Goal: Find specific page/section: Find specific page/section

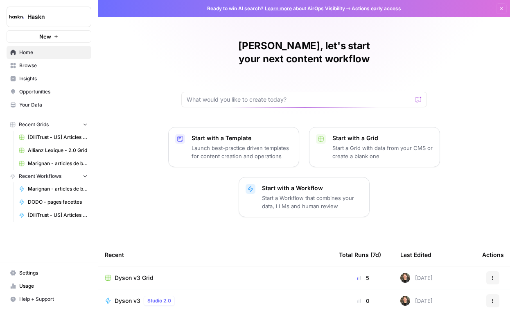
click at [26, 60] on link "Browse" at bounding box center [49, 65] width 85 height 13
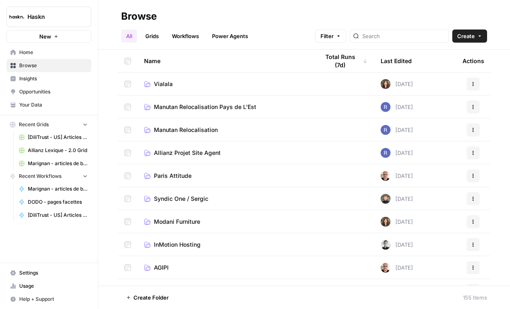
click at [416, 40] on div at bounding box center [400, 35] width 100 height 13
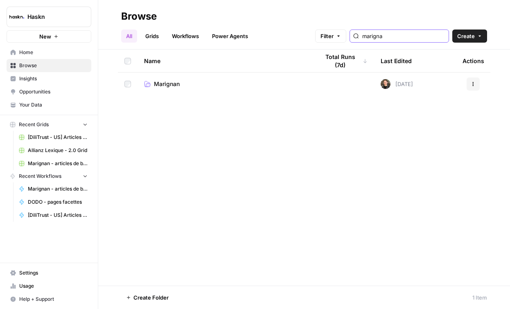
type input "marigna"
click at [206, 77] on td "Marignan" at bounding box center [225, 83] width 175 height 23
click at [159, 88] on td "Marignan" at bounding box center [225, 83] width 175 height 23
click at [168, 82] on span "Marignan" at bounding box center [167, 84] width 26 height 8
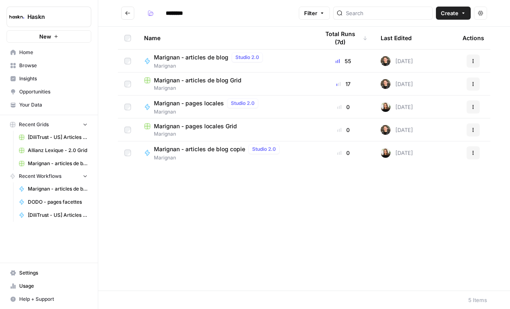
click at [209, 84] on span "Marignan" at bounding box center [225, 87] width 162 height 7
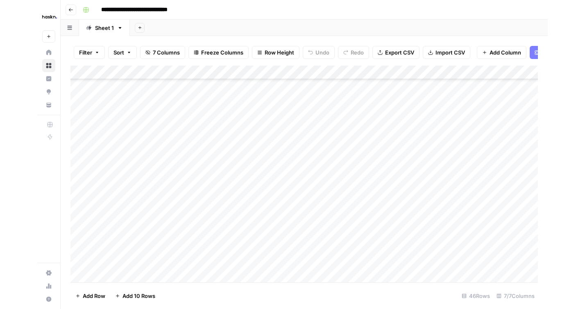
scroll to position [353, 0]
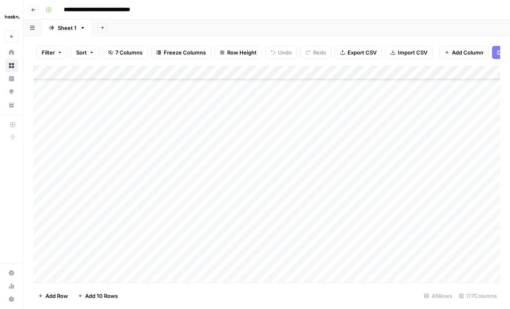
drag, startPoint x: 245, startPoint y: 164, endPoint x: 265, endPoint y: 186, distance: 29.6
click at [265, 186] on div "Add Column" at bounding box center [266, 174] width 467 height 217
click at [196, 247] on div "Add Column" at bounding box center [266, 174] width 467 height 217
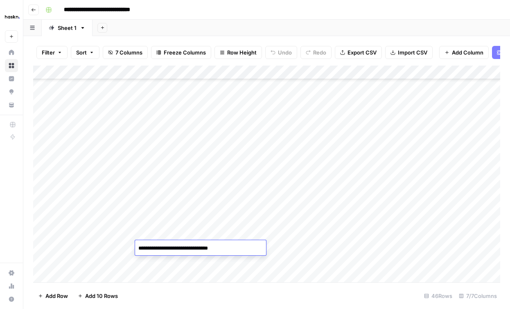
click at [485, 246] on div "Add Column" at bounding box center [266, 174] width 467 height 217
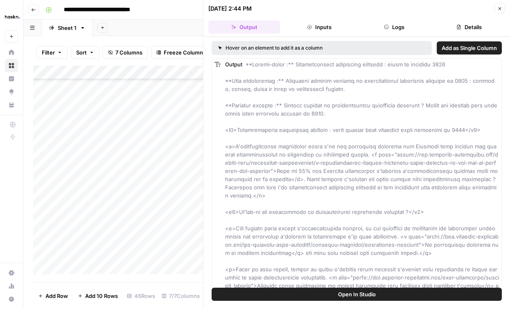
click at [499, 8] on icon "button" at bounding box center [500, 8] width 3 height 3
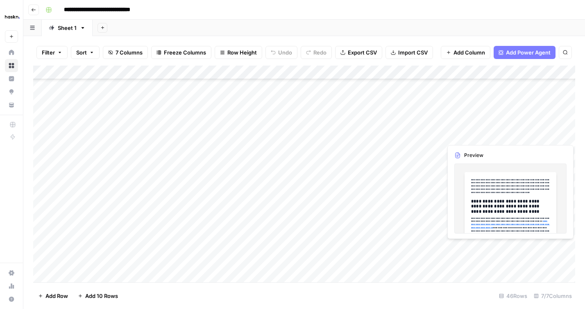
click at [510, 246] on div "Add Column" at bounding box center [304, 174] width 542 height 217
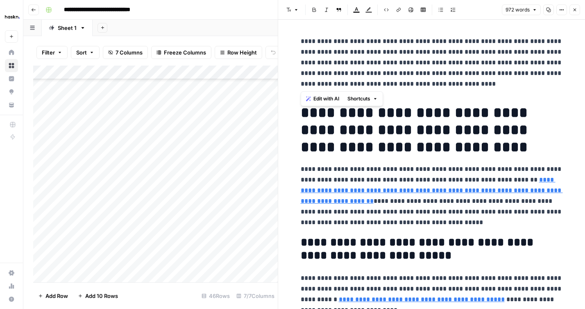
drag, startPoint x: 298, startPoint y: 38, endPoint x: 468, endPoint y: 79, distance: 175.2
copy p "**********"
